Goal: Information Seeking & Learning: Check status

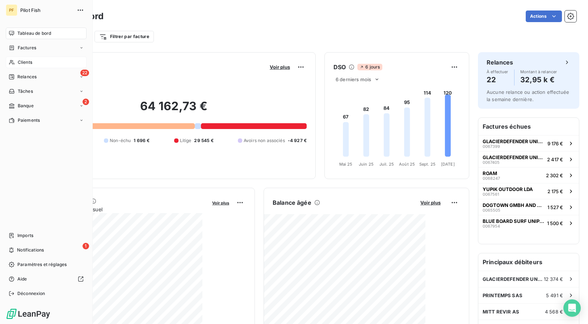
click at [40, 63] on div "Clients" at bounding box center [46, 62] width 81 height 12
click at [18, 64] on span "Clients" at bounding box center [25, 62] width 14 height 7
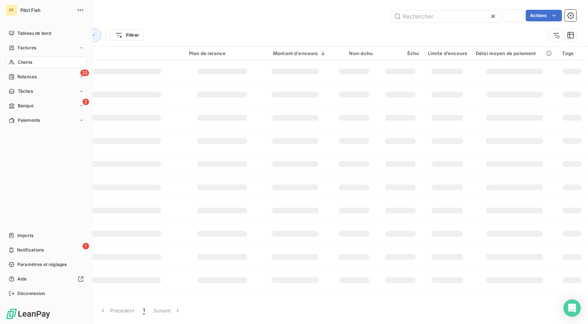
click at [33, 60] on div "Clients" at bounding box center [46, 62] width 81 height 12
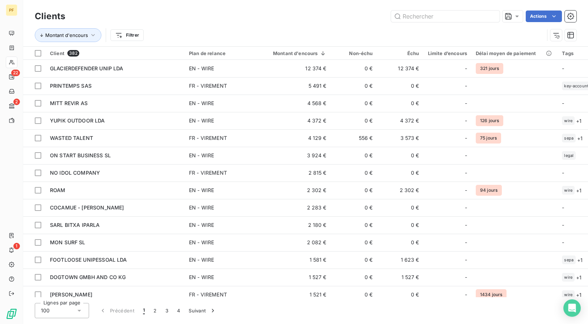
click at [464, 22] on div "Clients Actions" at bounding box center [306, 16] width 542 height 15
click at [461, 18] on input "text" at bounding box center [445, 16] width 109 height 12
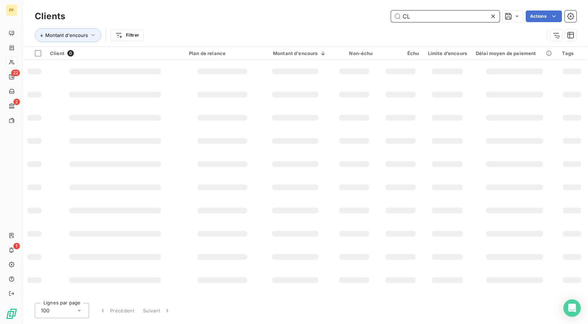
type input "C"
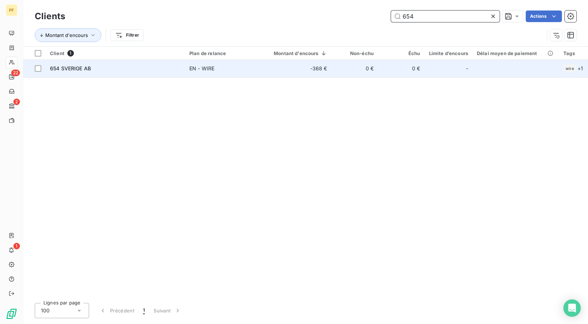
type input "654"
click at [101, 66] on div "654 SVERIGE AB" at bounding box center [115, 68] width 131 height 7
click at [78, 69] on span "654 SVERIGE AB" at bounding box center [70, 68] width 41 height 6
click at [59, 66] on span "654 SVERIGE AB" at bounding box center [70, 68] width 41 height 6
click at [252, 68] on span "EN - WIRE" at bounding box center [222, 68] width 67 height 7
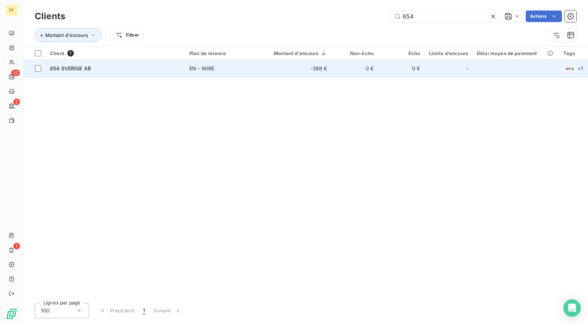
click at [323, 70] on td "-368 €" at bounding box center [296, 68] width 71 height 17
click at [58, 66] on span "654 SVERIGE AB" at bounding box center [70, 68] width 41 height 6
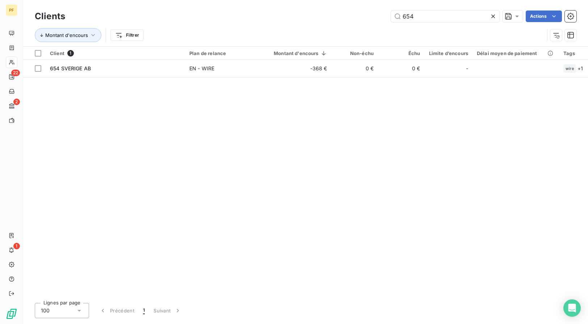
click at [80, 119] on div "Client 1 Plan de relance Montant d'encours Non-échu Échu Limite d’encours Délai…" at bounding box center [305, 172] width 565 height 250
click at [436, 29] on div "Montant d'encours Filtrer" at bounding box center [289, 35] width 509 height 14
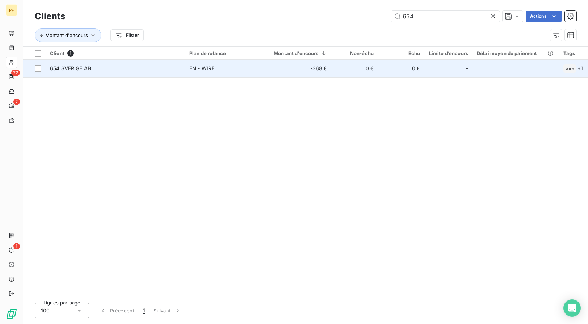
click at [91, 63] on td "654 SVERIGE AB" at bounding box center [115, 68] width 139 height 17
click at [77, 67] on span "654 SVERIGE AB" at bounding box center [70, 68] width 41 height 6
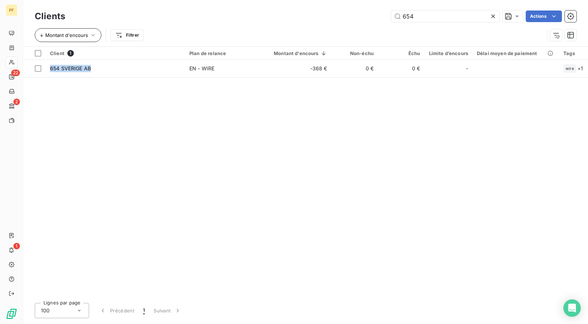
click at [89, 35] on button "Montant d'encours" at bounding box center [68, 35] width 67 height 14
click at [192, 16] on div "654 Actions" at bounding box center [325, 16] width 503 height 12
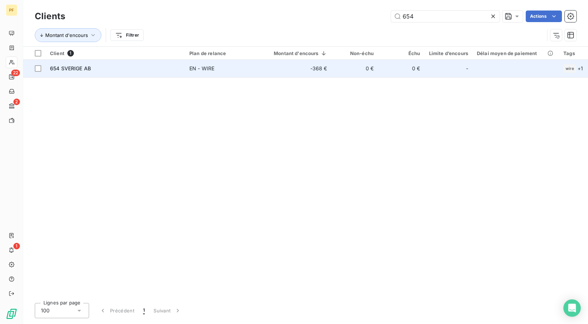
click at [257, 70] on td "EN - WIRE" at bounding box center [223, 68] width 76 height 17
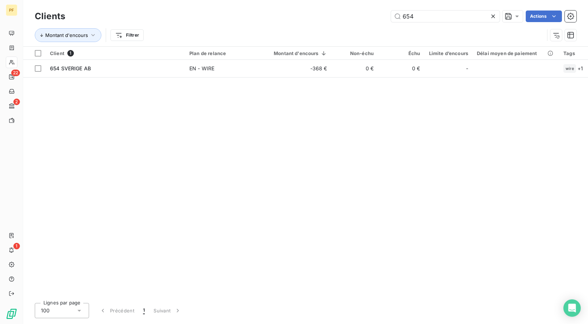
click at [255, 126] on div "Client 1 Plan de relance Montant d'encours Non-échu Échu Limite d’encours Délai…" at bounding box center [305, 172] width 565 height 250
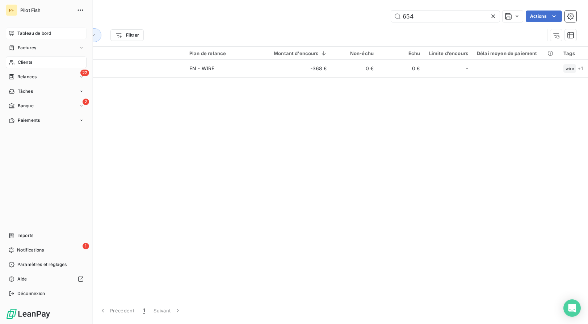
click at [8, 31] on div "Tableau de bord" at bounding box center [46, 34] width 81 height 12
